Goal: Task Accomplishment & Management: Manage account settings

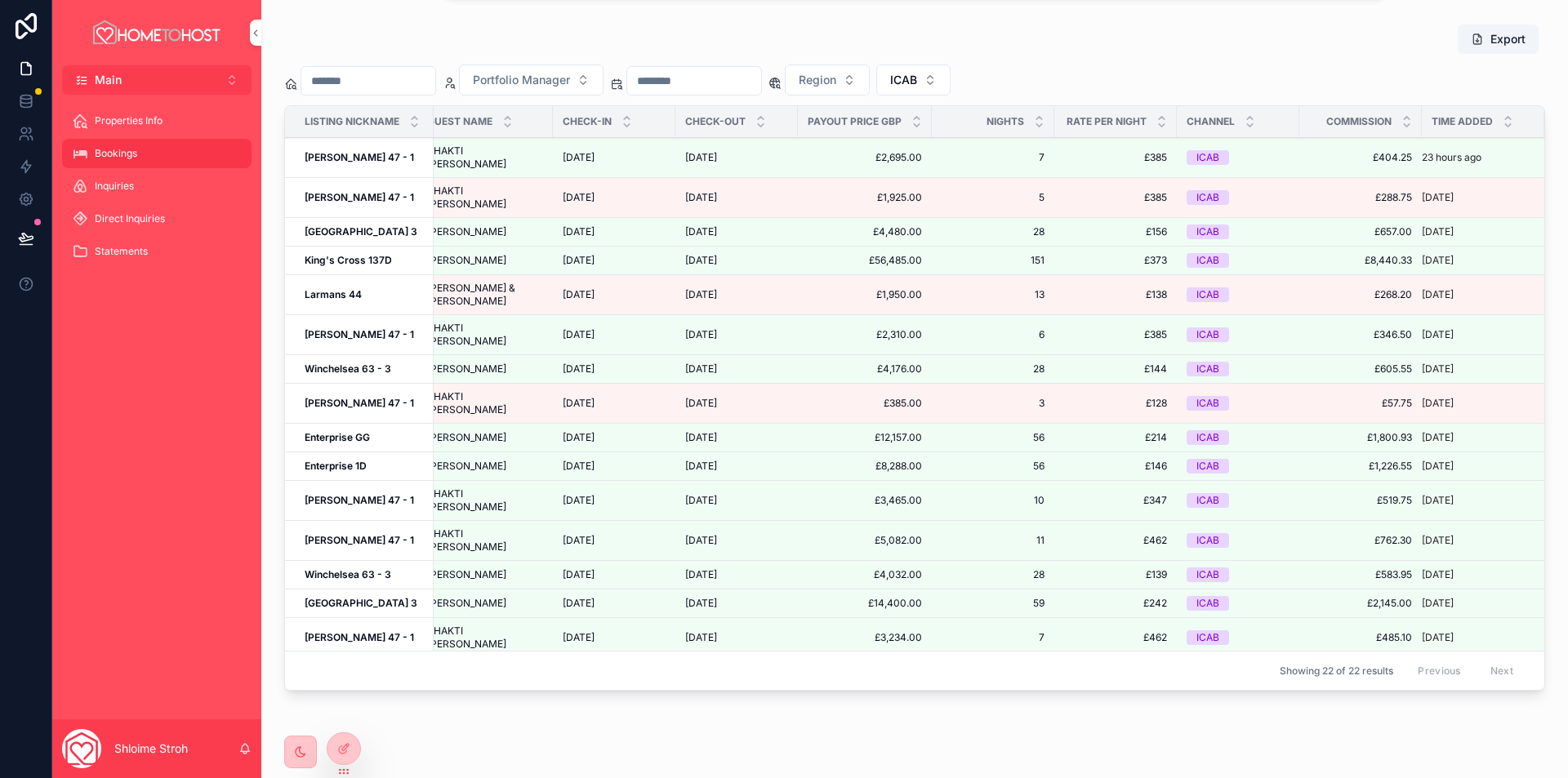
scroll to position [1196, 0]
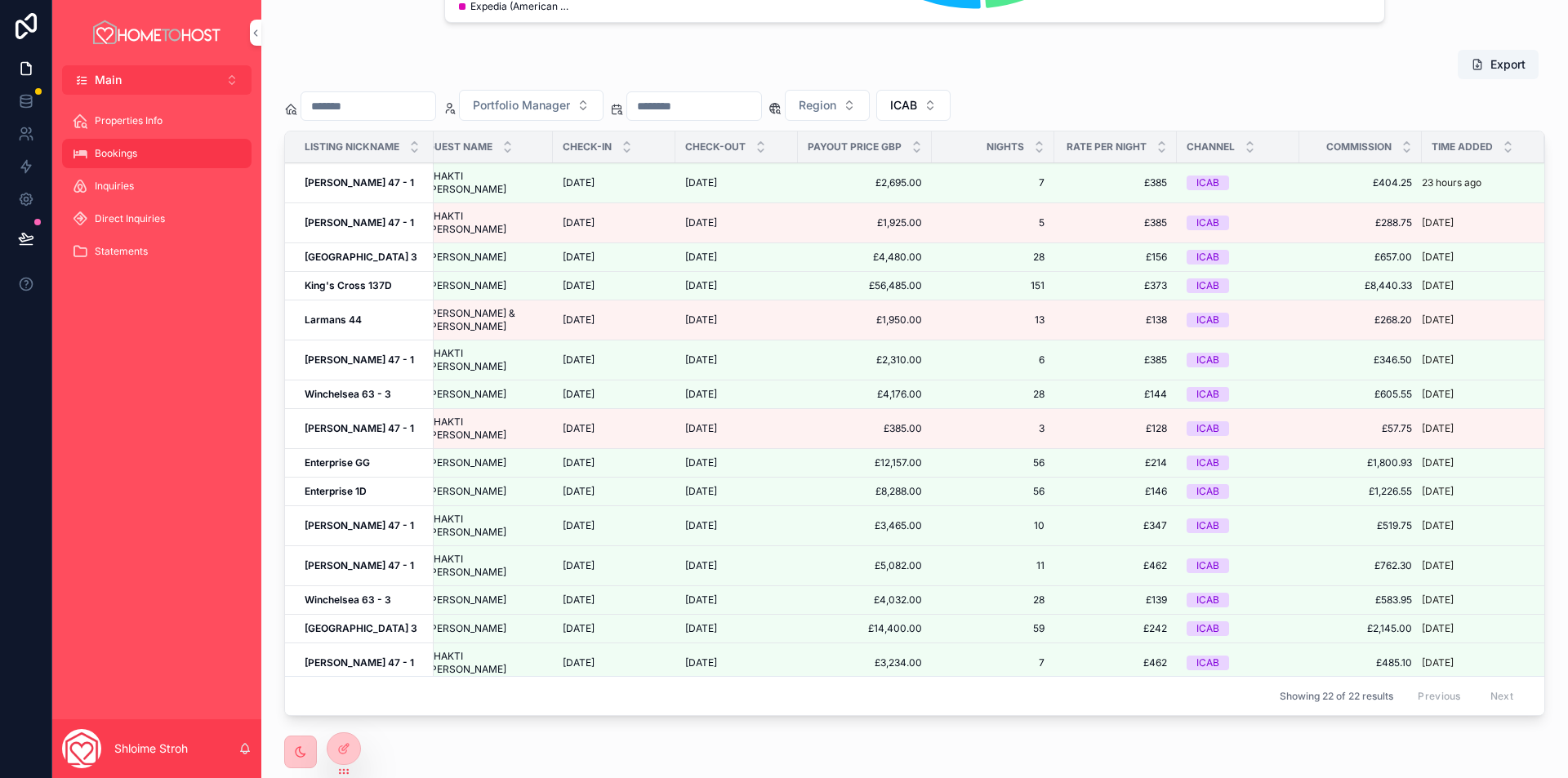
click at [624, 145] on icon "scrollable content" at bounding box center [627, 143] width 6 height 2
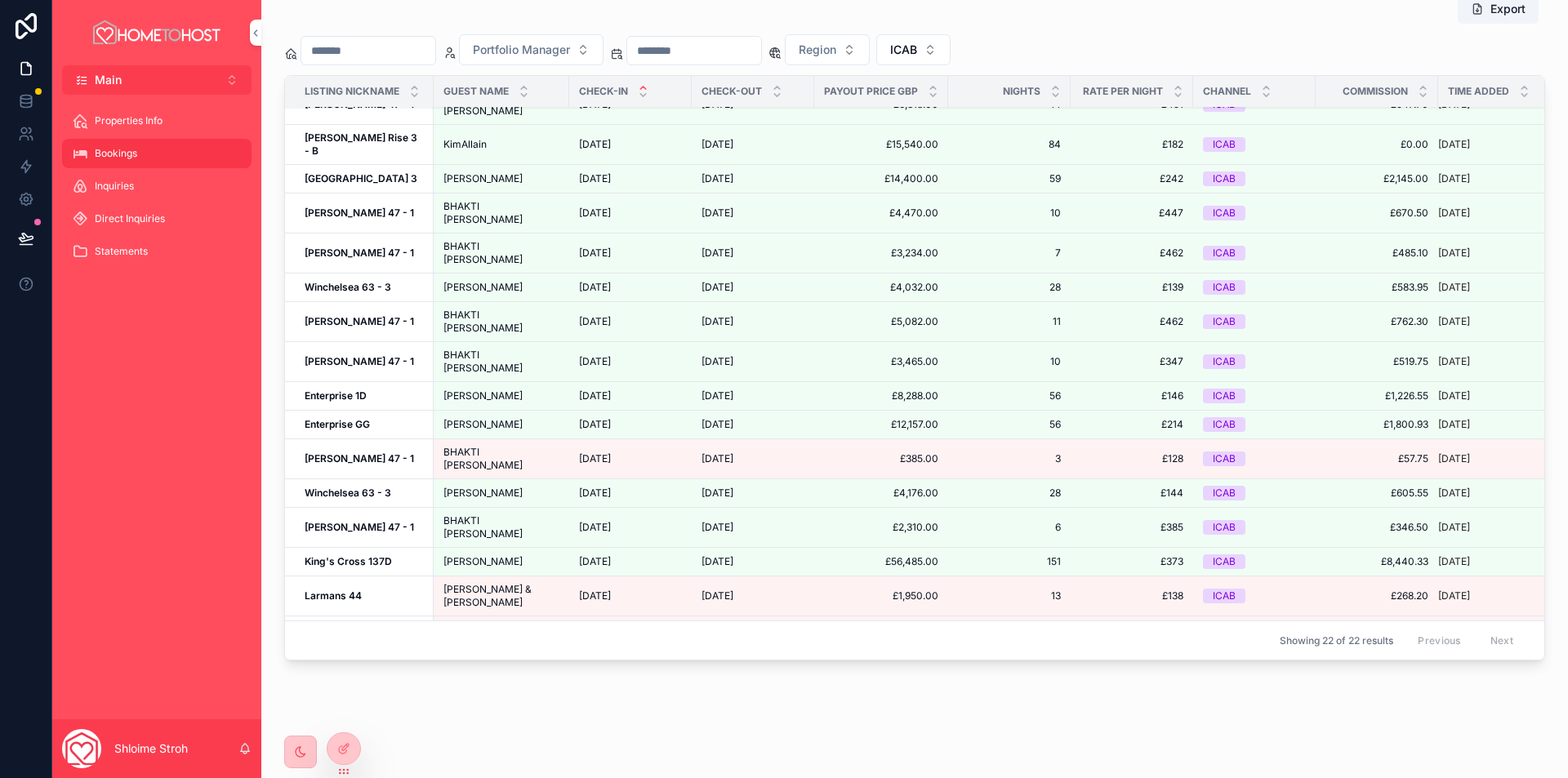
scroll to position [1278, 0]
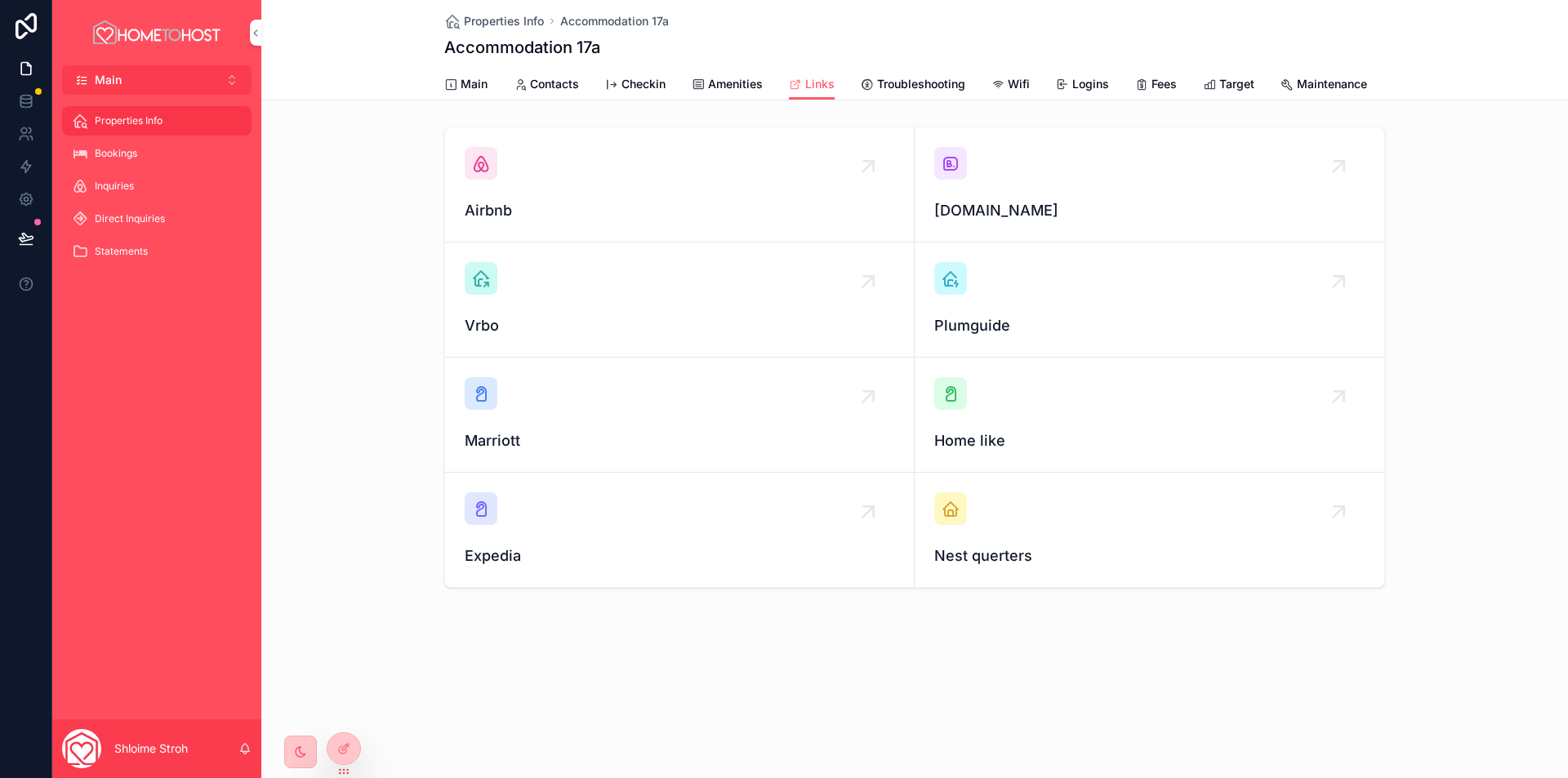
click at [475, 90] on span "Main" at bounding box center [473, 84] width 27 height 17
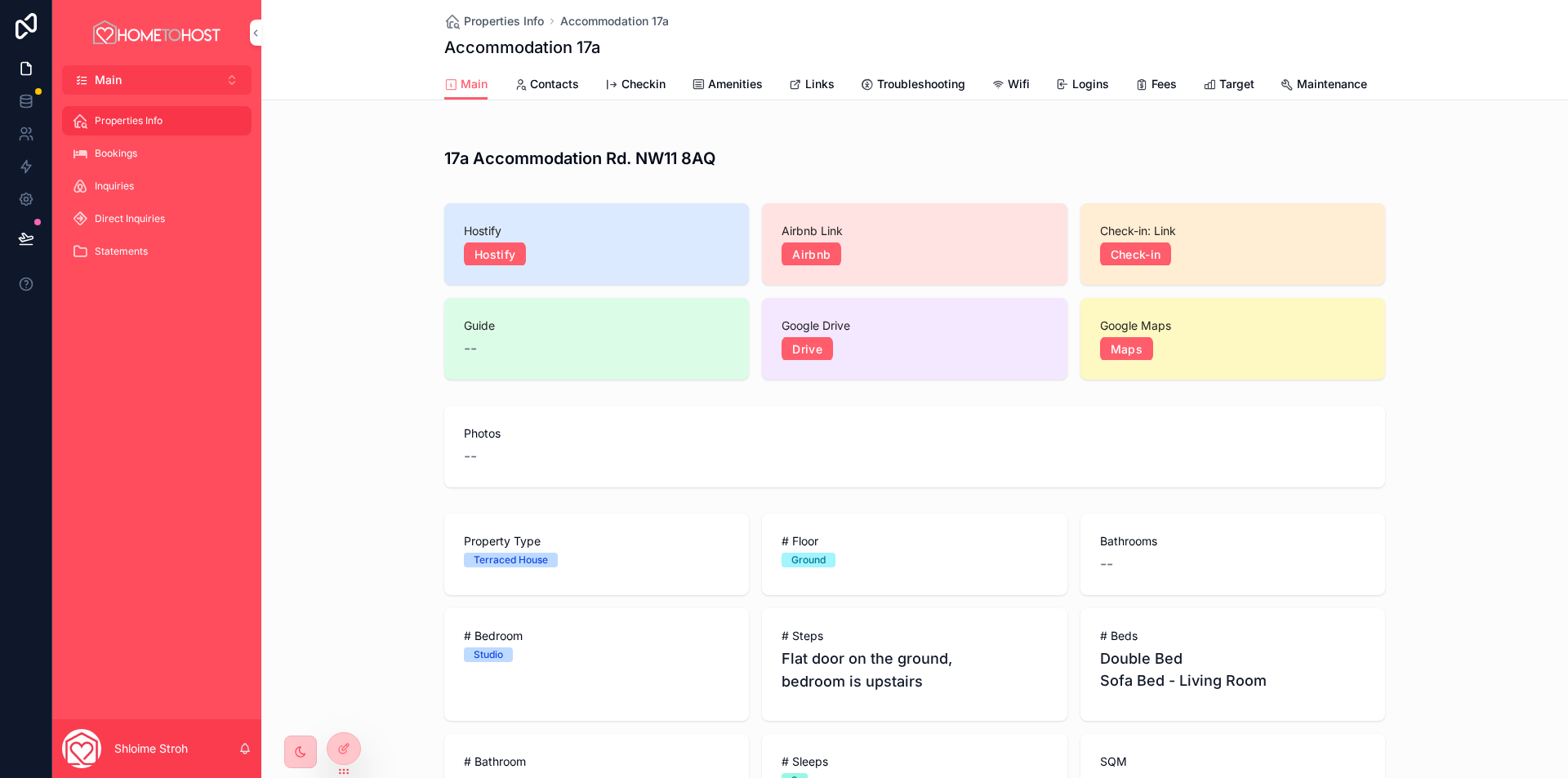
click at [1049, 468] on div "--" at bounding box center [915, 456] width 902 height 23
click at [177, 42] on img "scrollable content" at bounding box center [156, 32] width 133 height 27
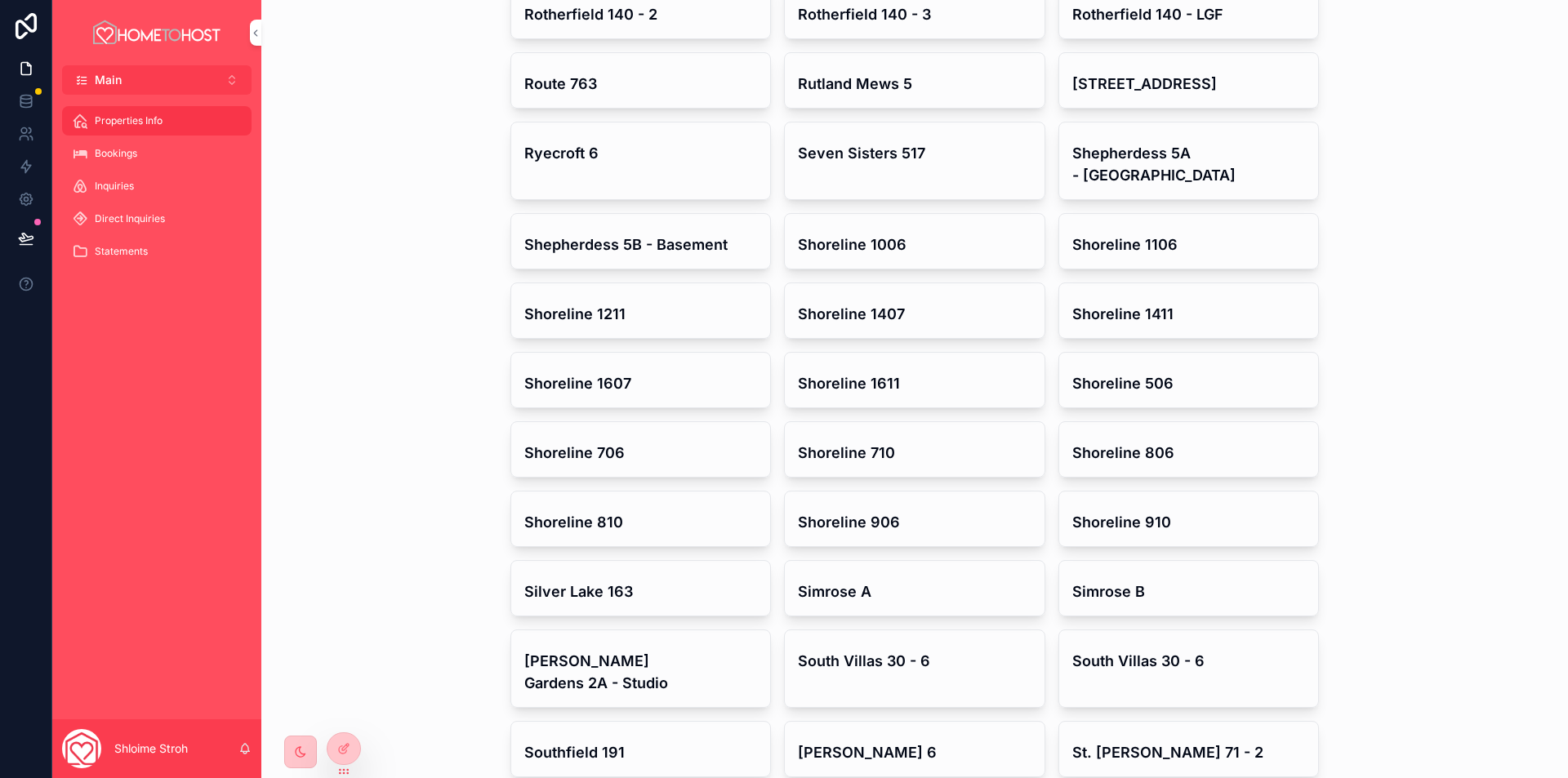
scroll to position [7590, 0]
